Goal: Navigation & Orientation: Find specific page/section

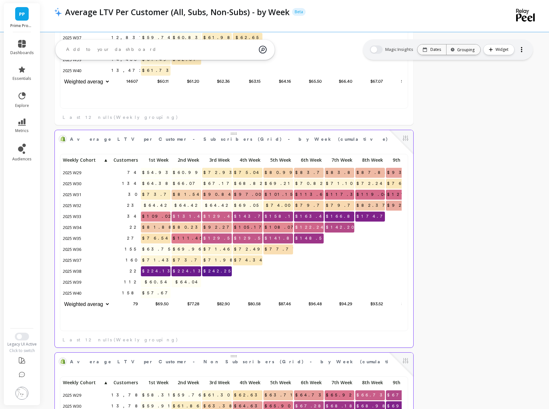
scroll to position [172, 335]
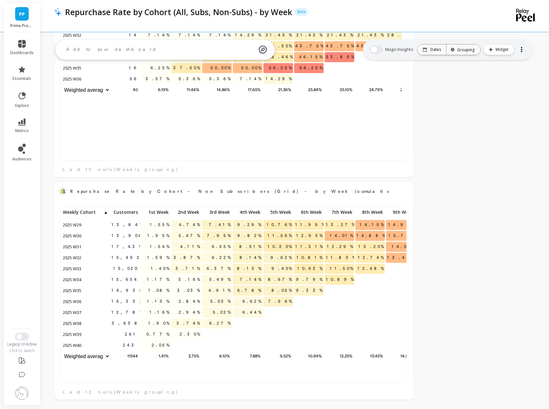
scroll to position [172, 335]
